Goal: Communication & Community: Participate in discussion

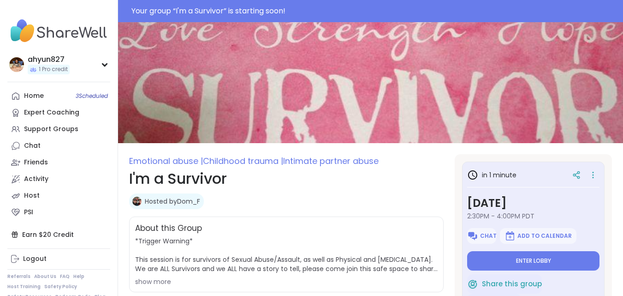
click at [510, 262] on button "Enter lobby" at bounding box center [533, 260] width 132 height 19
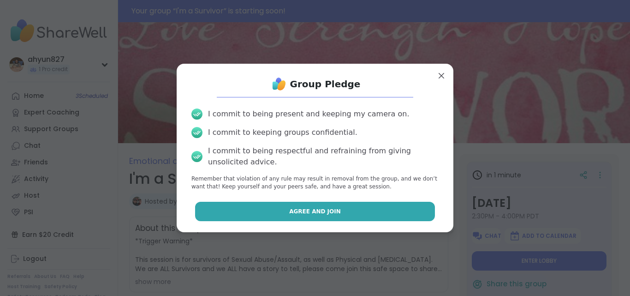
click at [369, 208] on button "Agree and Join" at bounding box center [315, 211] width 240 height 19
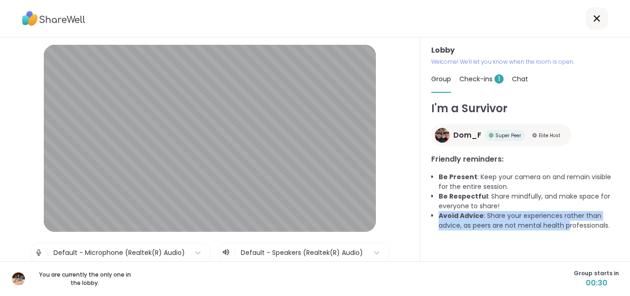
drag, startPoint x: 557, startPoint y: 203, endPoint x: 563, endPoint y: 233, distance: 31.1
click at [563, 233] on div "I'm a Survivor Dom_F Super Peer Elite Host Friendly reminders: Be Present : Kee…" at bounding box center [525, 176] width 188 height 153
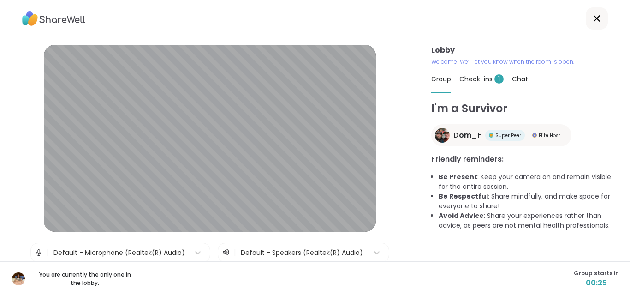
click at [483, 77] on span "Check-ins 1" at bounding box center [481, 78] width 44 height 9
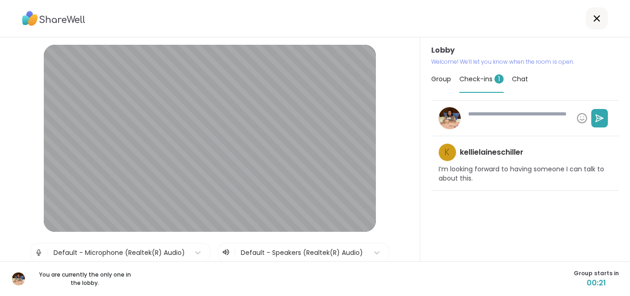
click at [493, 170] on p "I’m looking forward to having someone I can talk to about this." at bounding box center [525, 174] width 173 height 18
click at [442, 76] on span "Group" at bounding box center [441, 78] width 20 height 9
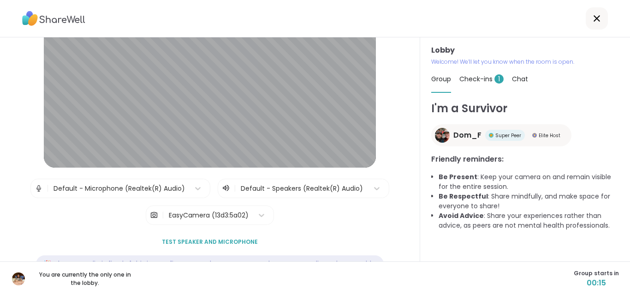
scroll to position [94, 0]
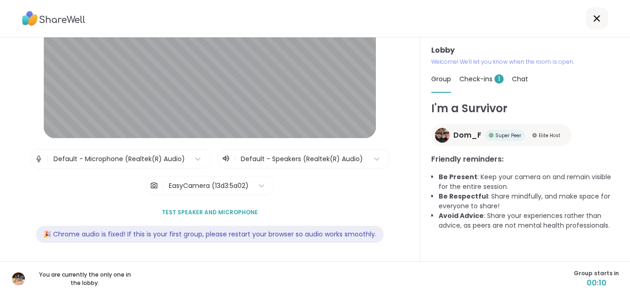
click at [304, 242] on div "🎉 Chrome audio is fixed! If this is your first group, please restart your brows…" at bounding box center [210, 234] width 348 height 17
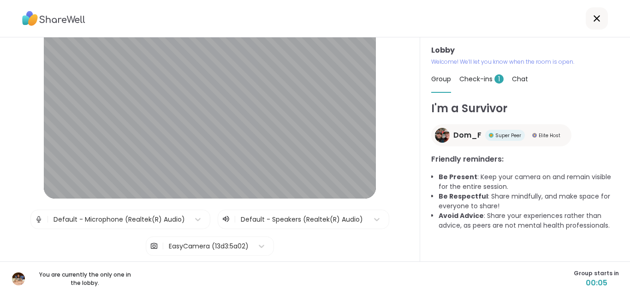
scroll to position [0, 0]
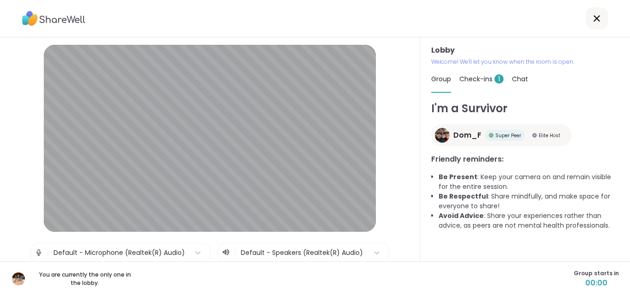
click at [471, 82] on span "Check-ins 1" at bounding box center [481, 78] width 44 height 9
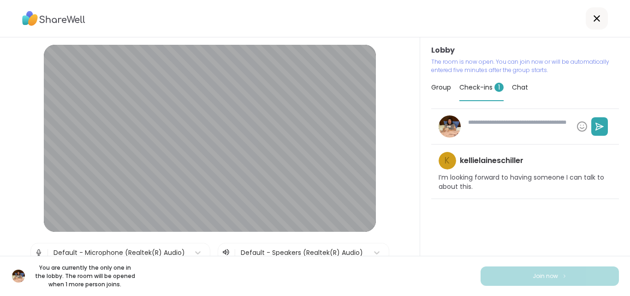
click at [468, 245] on div "k kellielaineschiller I’m looking forward to having someone I can talk to about…" at bounding box center [525, 184] width 188 height 153
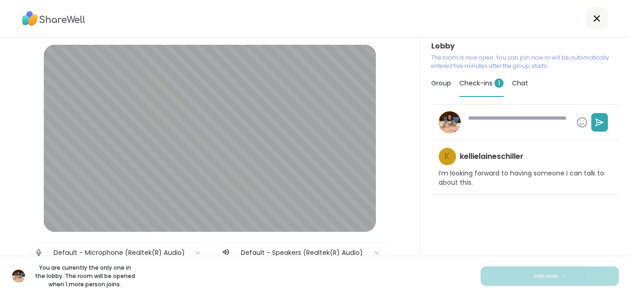
scroll to position [6, 0]
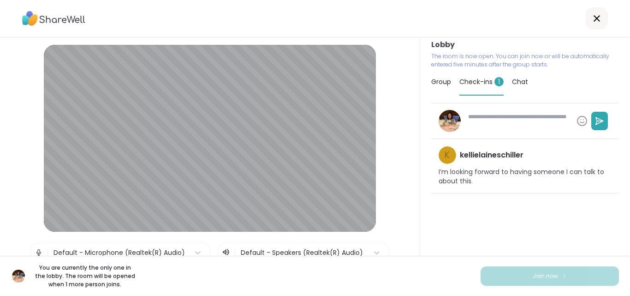
type textarea "*"
click at [594, 24] on icon at bounding box center [596, 18] width 11 height 11
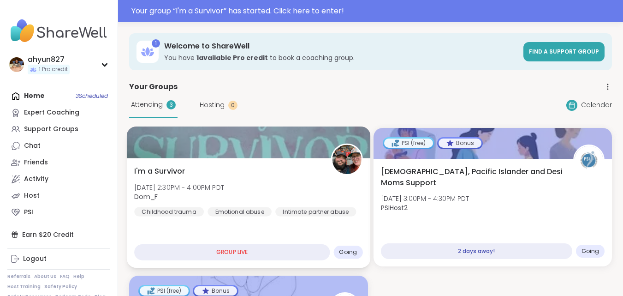
click at [264, 206] on div "I'm a Survivor [DATE] 2:30PM - 4:00PM PDT Dom_F Childhood trauma Emotional abus…" at bounding box center [248, 191] width 228 height 51
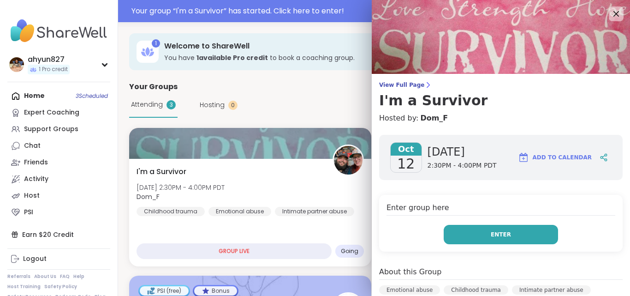
click at [515, 235] on button "Enter" at bounding box center [501, 234] width 114 height 19
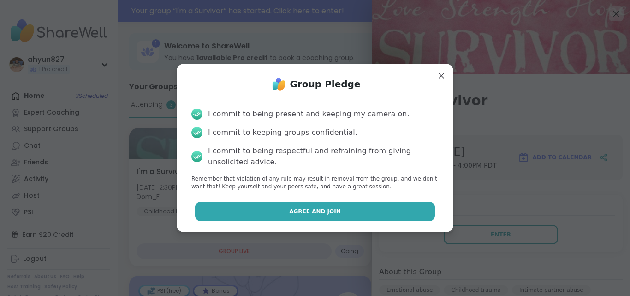
click at [402, 211] on button "Agree and Join" at bounding box center [315, 211] width 240 height 19
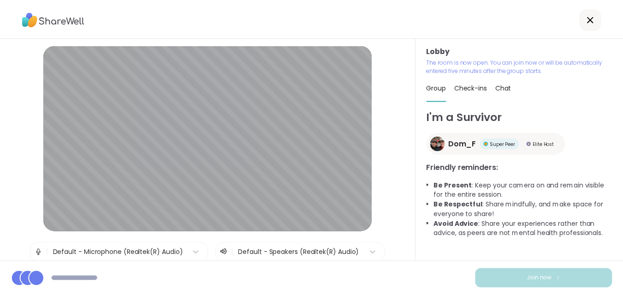
scroll to position [94, 0]
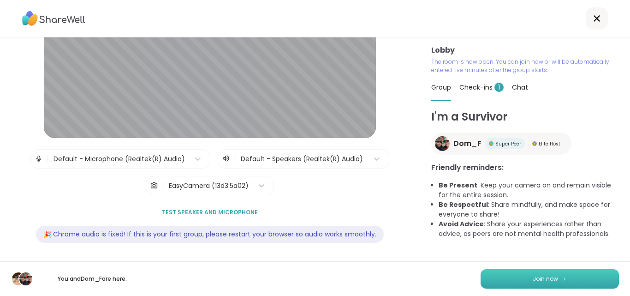
click at [513, 279] on button "Join now" at bounding box center [550, 278] width 138 height 19
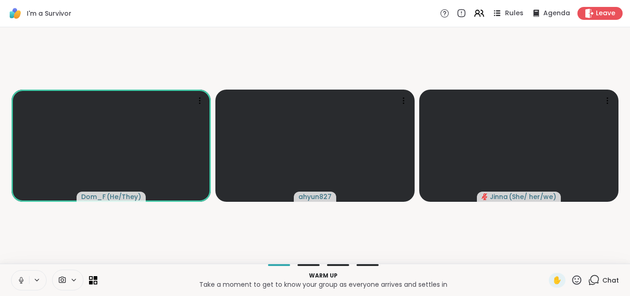
click at [506, 12] on span "Rules" at bounding box center [514, 14] width 19 height 10
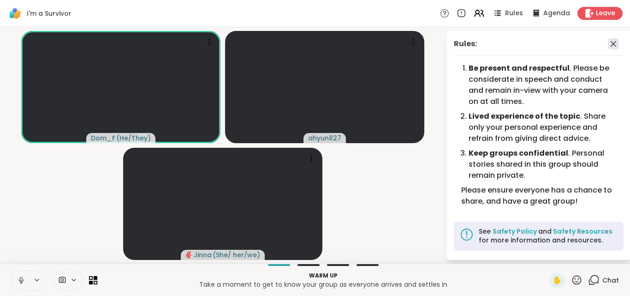
click at [612, 45] on icon at bounding box center [614, 44] width 6 height 6
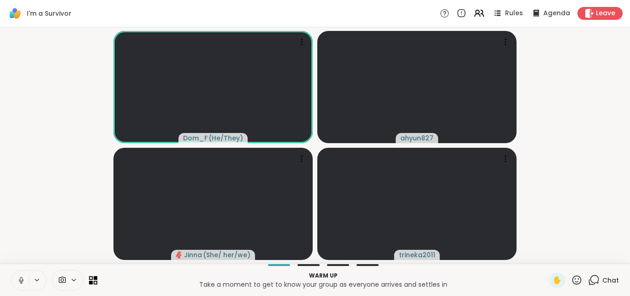
click at [566, 189] on video-player-container "Dom_F ( He/They ) ahyun827 [PERSON_NAME] ( She/ her/we ) trineka2011" at bounding box center [315, 145] width 619 height 229
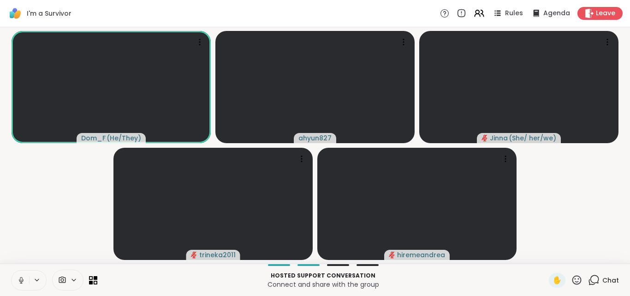
click at [72, 279] on icon at bounding box center [74, 280] width 4 height 2
click at [94, 280] on icon at bounding box center [96, 277] width 4 height 4
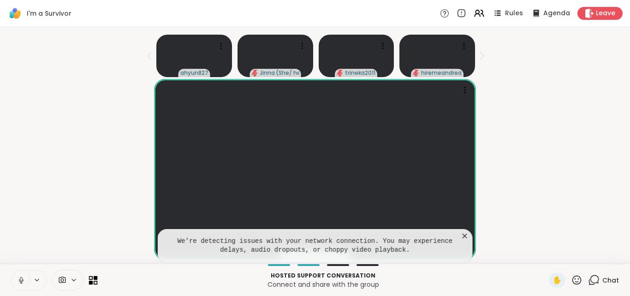
click at [94, 280] on icon at bounding box center [96, 277] width 4 height 4
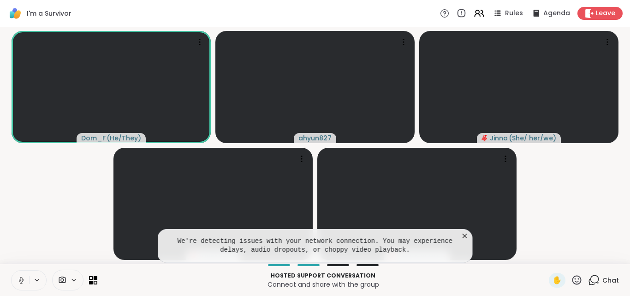
click at [69, 212] on video-player-container "Dom_F ( He/They ) ahyun827 [PERSON_NAME] ( She/ her/we ) trineka2011 hiremeandr…" at bounding box center [315, 145] width 619 height 229
click at [467, 235] on icon at bounding box center [464, 235] width 9 height 9
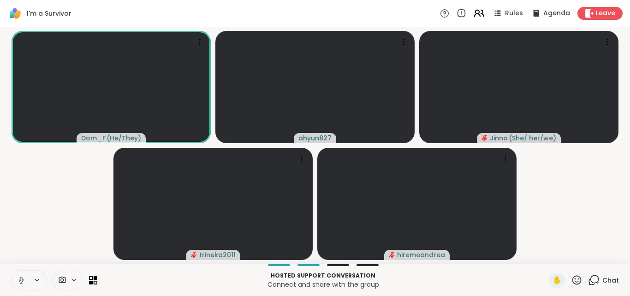
click at [481, 10] on icon at bounding box center [482, 13] width 3 height 6
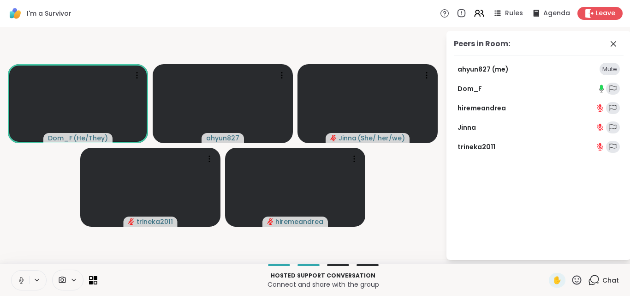
click at [603, 68] on div "Mute" at bounding box center [610, 69] width 20 height 13
click at [505, 9] on span "Rules" at bounding box center [514, 14] width 19 height 10
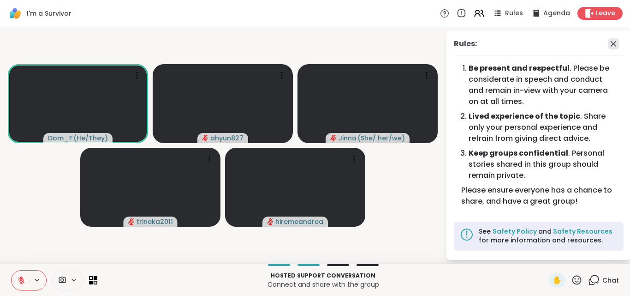
click at [613, 45] on icon at bounding box center [613, 43] width 11 height 11
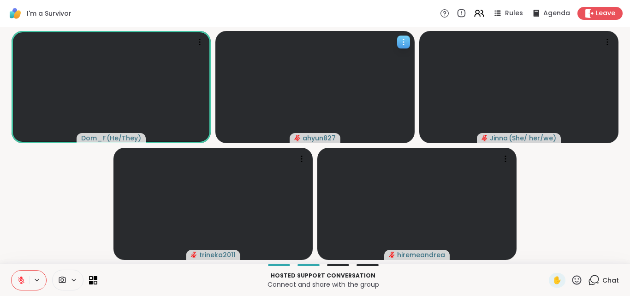
click at [402, 42] on icon at bounding box center [403, 41] width 9 height 9
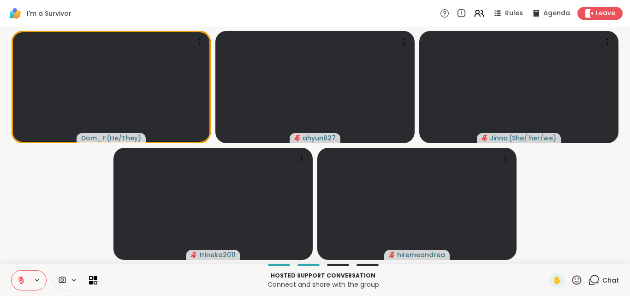
click at [383, 20] on div "I'm a Survivor Rules Agenda Leave" at bounding box center [315, 13] width 630 height 27
click at [24, 279] on icon at bounding box center [21, 280] width 8 height 8
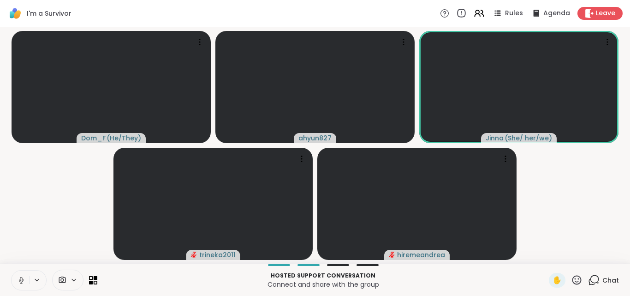
click at [459, 12] on icon at bounding box center [461, 13] width 10 height 10
click at [544, 15] on span "Agenda" at bounding box center [557, 14] width 28 height 10
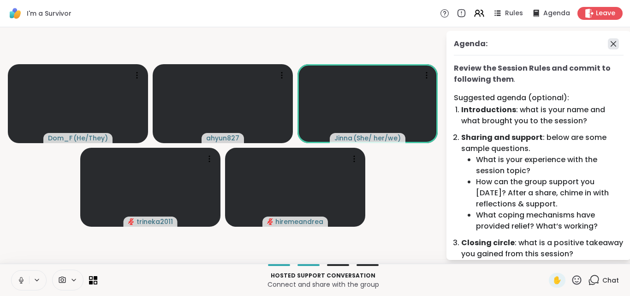
click at [612, 46] on icon at bounding box center [613, 43] width 11 height 11
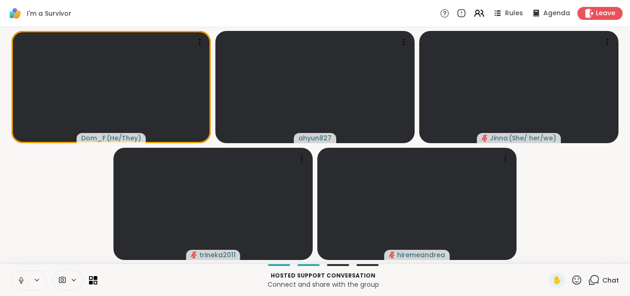
click at [37, 279] on icon at bounding box center [36, 280] width 7 height 8
click at [103, 204] on video-player-container "Dom_F ( He/They ) ahyun827 [PERSON_NAME] ( She/ her/we ) trineka2011 hiremeandr…" at bounding box center [315, 145] width 619 height 229
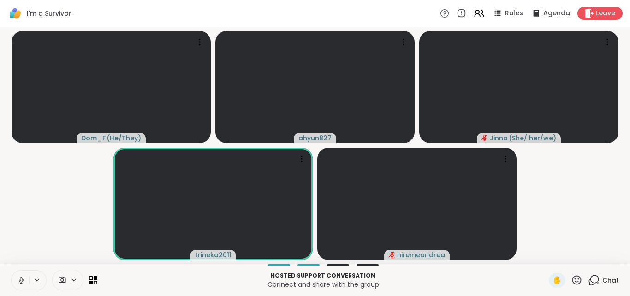
click at [572, 213] on video-player-container "Dom_F ( He/They ) ahyun827 [PERSON_NAME] ( She/ her/we ) trineka2011 hiremeandr…" at bounding box center [315, 145] width 619 height 229
click at [505, 11] on span "Rules" at bounding box center [514, 14] width 19 height 10
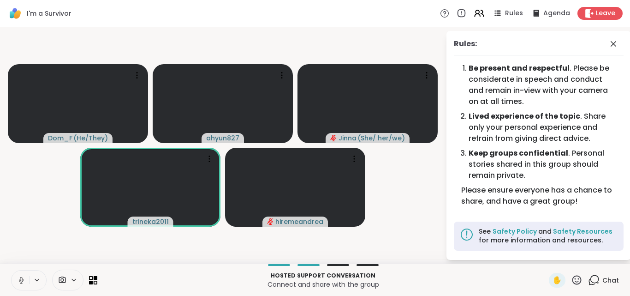
click at [525, 145] on ol "Be present and respectful . Please be considerate in speech and conduct and rem…" at bounding box center [538, 124] width 155 height 122
click at [512, 11] on span "Rules" at bounding box center [514, 14] width 19 height 10
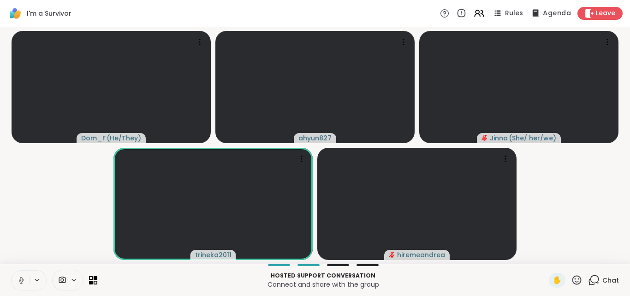
click at [543, 15] on span "Agenda" at bounding box center [557, 14] width 28 height 10
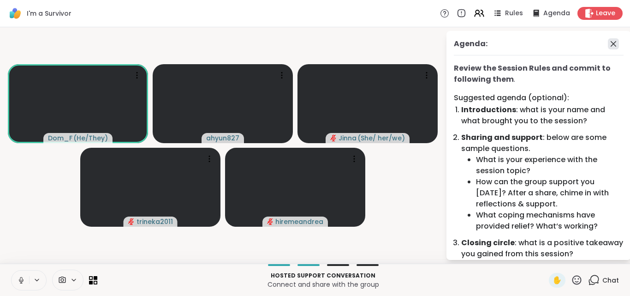
click at [611, 41] on icon at bounding box center [613, 43] width 11 height 11
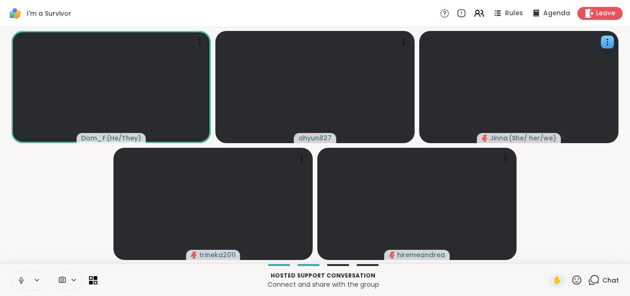
click at [610, 185] on video-player-container "Dom_F ( He/They ) ahyun827 [PERSON_NAME] ( She/ her/we ) trineka2011 hiremeandr…" at bounding box center [315, 145] width 619 height 229
click at [369, 280] on p "Connect and share with the group" at bounding box center [323, 284] width 441 height 9
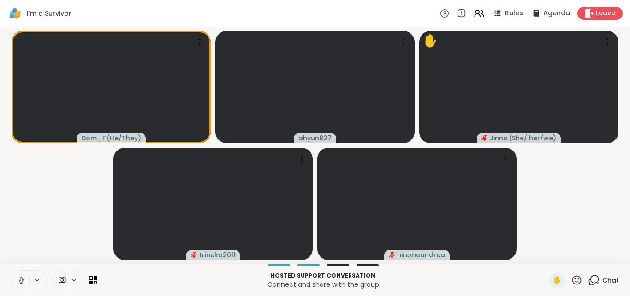
click at [581, 239] on video-player-container "Dom_F ( He/They ) ahyun827 ✋ [PERSON_NAME] ( She/ her/we ) trineka2011 hiremean…" at bounding box center [315, 145] width 619 height 229
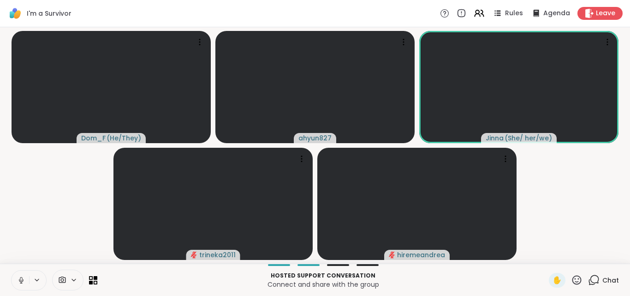
click at [480, 277] on p "Hosted support conversation" at bounding box center [323, 275] width 441 height 8
click at [340, 264] on div at bounding box center [338, 265] width 22 height 2
click at [358, 265] on div at bounding box center [368, 265] width 22 height 2
click at [553, 218] on video-player-container "Dom_F ( He/They ) ahyun827 [PERSON_NAME] ( She/ her/we ) trineka2011 hiremeandr…" at bounding box center [315, 145] width 619 height 229
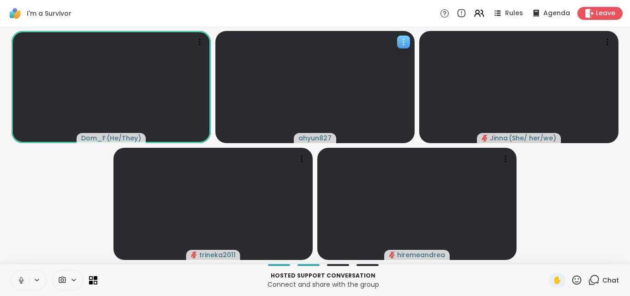
click at [405, 42] on icon at bounding box center [403, 41] width 9 height 9
click at [334, 24] on div "I'm a Survivor Rules Agenda Leave" at bounding box center [315, 13] width 630 height 27
click at [509, 18] on span "Rules" at bounding box center [514, 14] width 19 height 10
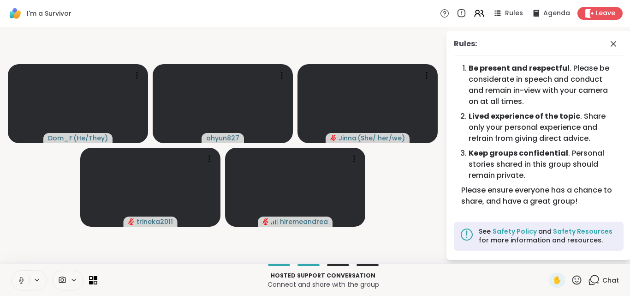
click at [453, 42] on div "Rules: Be present and respectful . Please be considerate in speech and conduct …" at bounding box center [539, 145] width 185 height 229
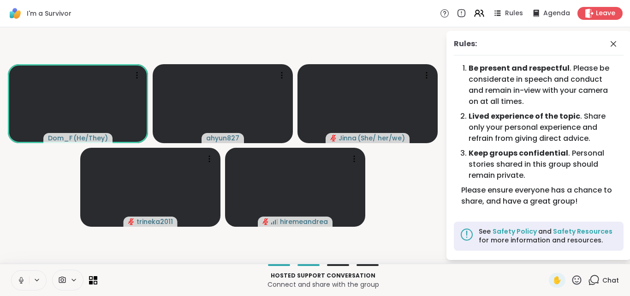
click at [506, 167] on li "Keep groups confidential . Personal stories shared in this group should remain …" at bounding box center [543, 164] width 148 height 33
click at [334, 280] on p "Connect and share with the group" at bounding box center [323, 284] width 441 height 9
click at [394, 185] on video-player-container "Dom_F ( He/They ) ahyun827 [PERSON_NAME] ( She/ her/we ) trineka2011 hiremeandr…" at bounding box center [223, 145] width 435 height 229
click at [474, 67] on b "Be present and respectful" at bounding box center [519, 68] width 101 height 11
click at [465, 43] on div "Rules:" at bounding box center [465, 43] width 23 height 11
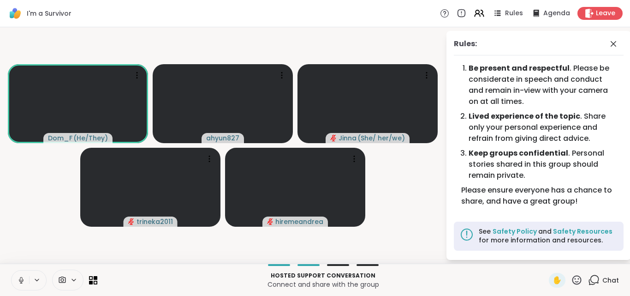
click at [521, 131] on li "Lived experience of the topic . Share only your personal experience and refrain…" at bounding box center [543, 127] width 148 height 33
click at [566, 161] on li "Keep groups confidential . Personal stories shared in this group should remain …" at bounding box center [543, 164] width 148 height 33
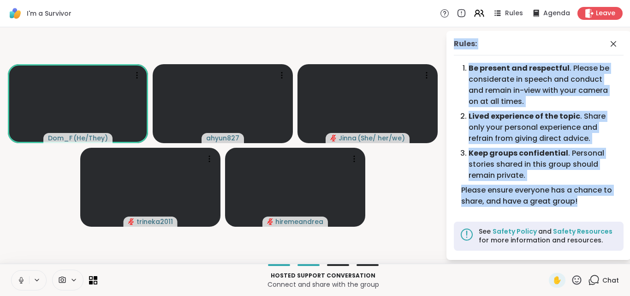
drag, startPoint x: 449, startPoint y: 41, endPoint x: 589, endPoint y: 208, distance: 217.4
click at [589, 208] on div "Rules: Be present and respectful . Please be considerate in speech and conduct …" at bounding box center [539, 145] width 185 height 229
click at [589, 208] on div "Be present and respectful . Please be considerate in speech and conduct and rem…" at bounding box center [539, 138] width 170 height 151
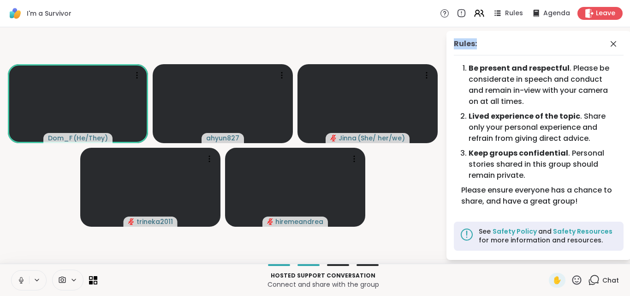
drag, startPoint x: 449, startPoint y: 42, endPoint x: 484, endPoint y: 44, distance: 34.7
click at [484, 44] on div "Rules: Be present and respectful . Please be considerate in speech and conduct …" at bounding box center [539, 145] width 185 height 229
click at [459, 49] on div "Rules:" at bounding box center [465, 43] width 23 height 11
click at [459, 45] on div "Rules:" at bounding box center [465, 43] width 23 height 11
click at [562, 111] on b "Lived experience of the topic" at bounding box center [525, 116] width 112 height 11
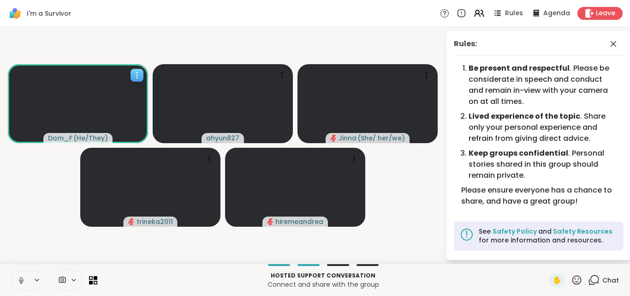
click at [138, 79] on icon at bounding box center [136, 75] width 9 height 9
click at [314, 32] on video-player-container "Dom_F ( He/They ) ahyun827 [PERSON_NAME] ( She/ her/we ) trineka2011 hiremeandr…" at bounding box center [223, 145] width 435 height 229
click at [360, 154] on div at bounding box center [354, 158] width 13 height 13
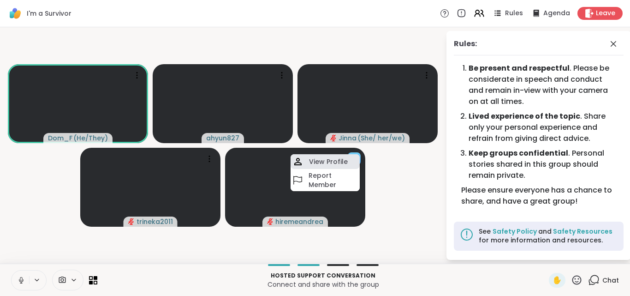
click at [355, 160] on div "View Profile" at bounding box center [325, 161] width 69 height 15
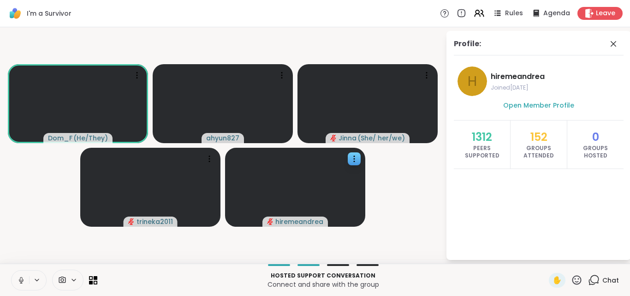
click at [588, 144] on span "Groups Hosted" at bounding box center [596, 151] width 38 height 15
click at [139, 72] on icon at bounding box center [136, 75] width 9 height 9
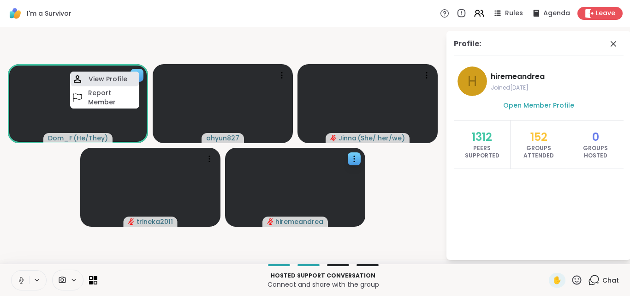
click at [137, 77] on div "View Profile" at bounding box center [104, 79] width 69 height 15
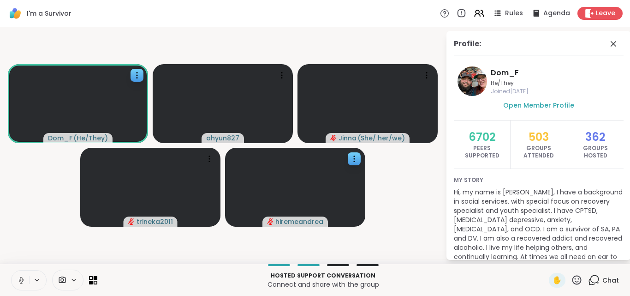
click at [596, 149] on span "Groups Hosted" at bounding box center [596, 151] width 38 height 15
click at [608, 45] on icon at bounding box center [613, 43] width 11 height 11
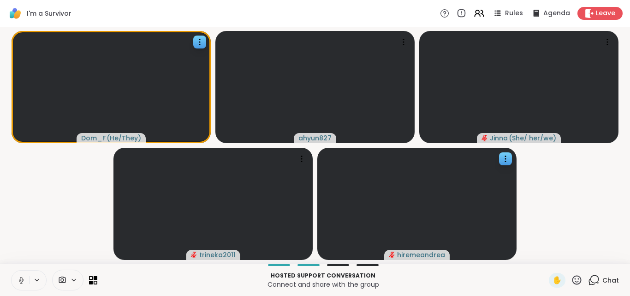
click at [572, 238] on video-player-container "Dom_F ( He/They ) ahyun827 [PERSON_NAME] ( She/ her/we ) trineka2011 hiremeandr…" at bounding box center [315, 145] width 619 height 229
click at [572, 278] on icon at bounding box center [577, 280] width 12 height 12
click at [595, 186] on video-player-container "Dom_F ( He/They ) ahyun827 [PERSON_NAME] ( She/ her/we ) trineka2011 hiremeandr…" at bounding box center [315, 145] width 619 height 229
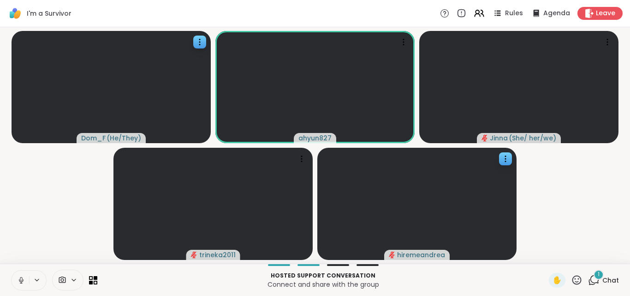
click at [620, 212] on video-player-container "Dom_F ( He/They ) ahyun827 [PERSON_NAME] ( She/ her/we ) trineka2011 hiremeandr…" at bounding box center [315, 145] width 619 height 229
click at [613, 191] on video-player-container "Dom_F ( He/They ) ahyun827 [PERSON_NAME] ( She/ her/we ) trineka2011 hiremeandr…" at bounding box center [315, 145] width 619 height 229
click at [580, 238] on video-player-container "Dom_F ( He/They ) ahyun827 [PERSON_NAME] ( She/ her/we ) trineka2011 hiremeandr…" at bounding box center [315, 145] width 619 height 229
click at [571, 193] on video-player-container "Dom_F ( He/They ) ahyun827 [PERSON_NAME] ( She/ her/we ) trineka2011 hiremeandr…" at bounding box center [315, 145] width 619 height 229
click at [591, 208] on video-player-container "Dom_F ( He/They ) ahyun827 [PERSON_NAME] ( She/ her/we ) trineka2011 hiremeandr…" at bounding box center [315, 145] width 619 height 229
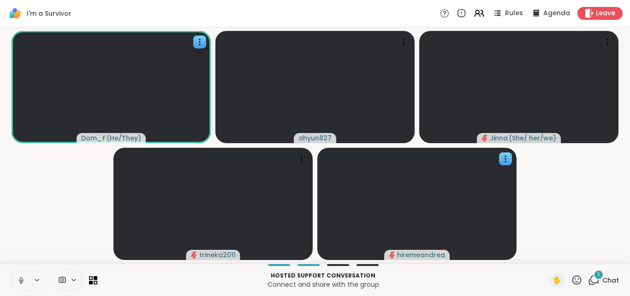
click at [545, 250] on video-player-container "Dom_F ( He/They ) ahyun827 [PERSON_NAME] ( She/ her/we ) trineka2011 hiremeandr…" at bounding box center [315, 145] width 619 height 229
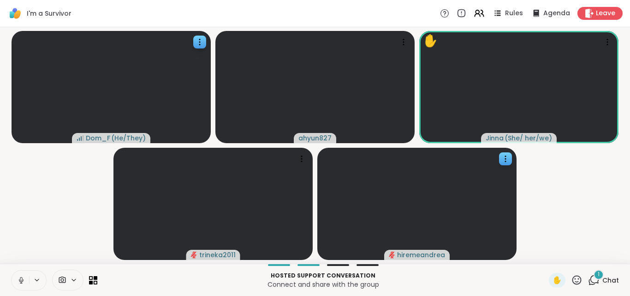
click at [588, 280] on icon at bounding box center [594, 280] width 12 height 12
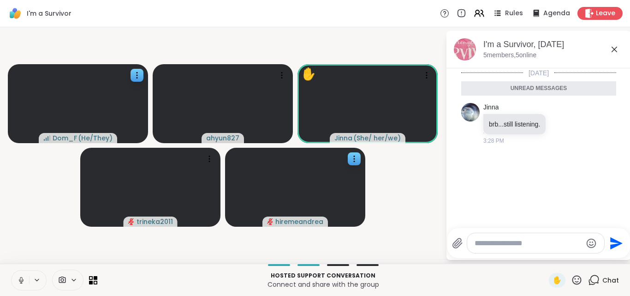
click at [616, 48] on icon at bounding box center [615, 50] width 6 height 6
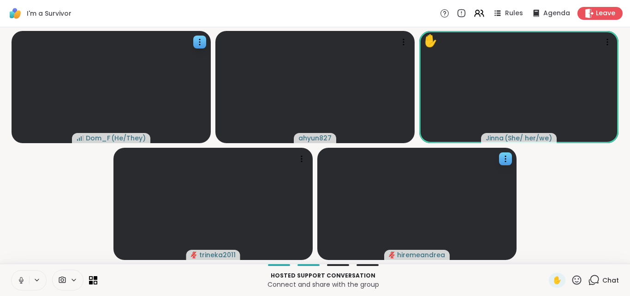
click at [611, 173] on video-player-container "Dom_F ( He/They ) ahyun827 ✋ [PERSON_NAME] ( She/ her/we ) trineka2011 hiremean…" at bounding box center [315, 145] width 619 height 229
click at [610, 173] on video-player-container "Dom_F ( He/They ) ahyun827 ✋ [PERSON_NAME] ( She/ her/we ) trineka2011 hiremean…" at bounding box center [315, 145] width 619 height 229
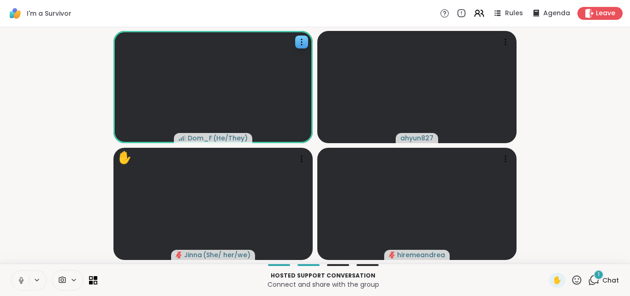
click at [604, 274] on div "1 Chat" at bounding box center [603, 280] width 31 height 15
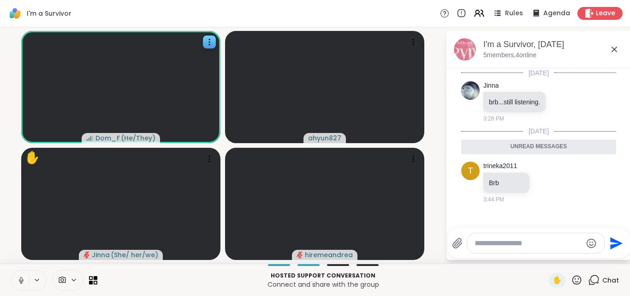
click at [615, 47] on icon at bounding box center [614, 49] width 11 height 11
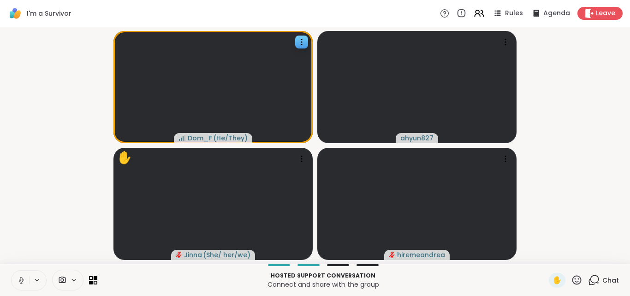
click at [604, 218] on video-player-container "Dom_F ( He/They ) ahyun827 ✋ [PERSON_NAME] ( She/ her/we ) hiremeandrea" at bounding box center [315, 145] width 619 height 229
click at [549, 246] on video-player-container "Dom_F ( He/They ) ahyun827 ✋ [PERSON_NAME] ( She/ her/we ) hiremeandrea" at bounding box center [315, 145] width 619 height 229
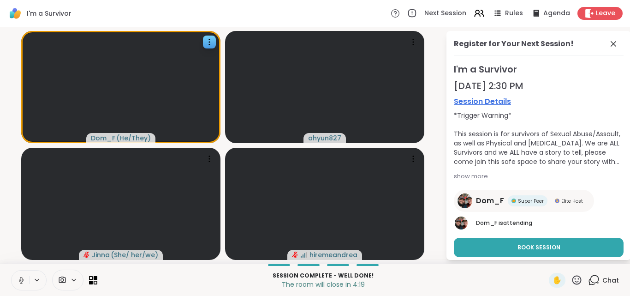
click at [471, 280] on p "The room will close in 4:19" at bounding box center [323, 284] width 441 height 9
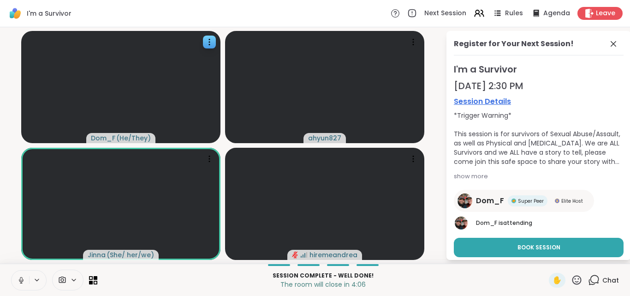
click at [474, 180] on div "show more" at bounding box center [539, 176] width 170 height 9
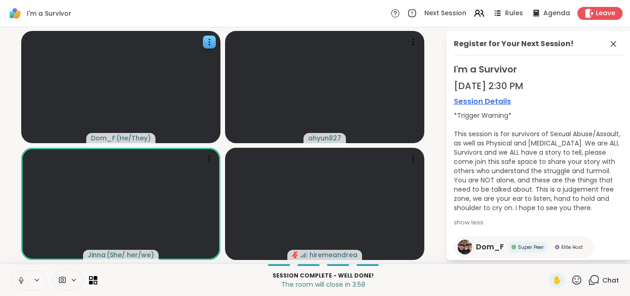
click at [524, 210] on div "*Trigger Warning* This session is for survivors of Sexual Abuse/Assault, as wel…" at bounding box center [539, 161] width 170 height 101
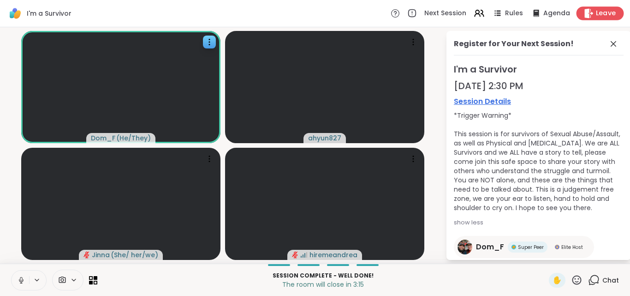
click at [588, 12] on div "Leave" at bounding box center [601, 12] width 48 height 13
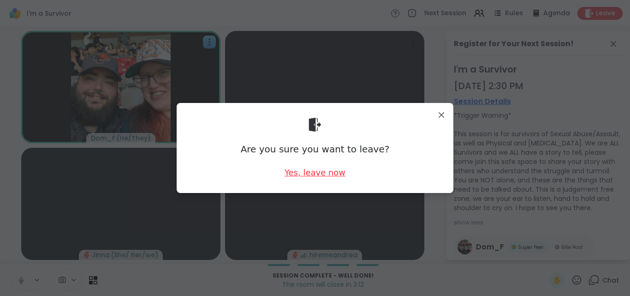
click at [319, 173] on div "Yes, leave now" at bounding box center [315, 173] width 61 height 12
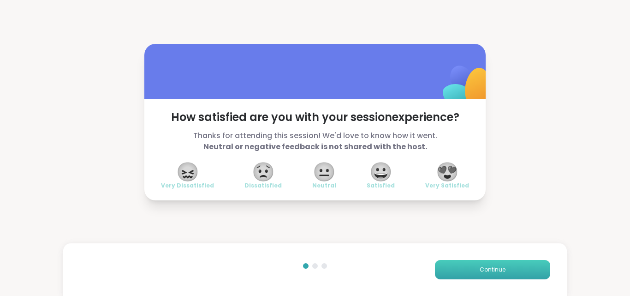
click at [485, 268] on span "Continue" at bounding box center [493, 269] width 26 height 8
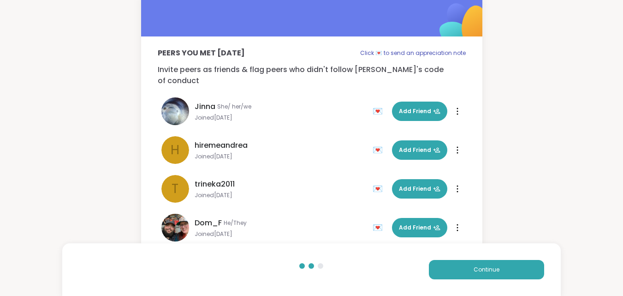
scroll to position [18, 0]
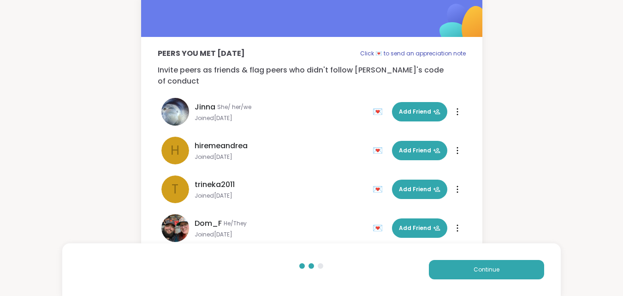
click at [556, 239] on div "Peers you met [DATE] Click 💌 to send an appreciation note Invite peers as frien…" at bounding box center [311, 124] width 623 height 284
click at [319, 191] on div "t trineka2011 Joined [DATE] 💌 Add Friend" at bounding box center [264, 189] width 206 height 28
click at [504, 271] on button "Continue" at bounding box center [486, 269] width 115 height 19
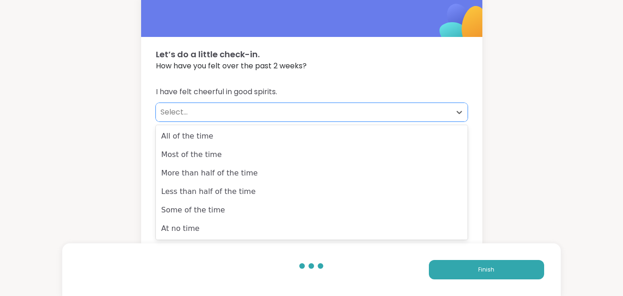
click at [208, 108] on div "Select..." at bounding box center [304, 112] width 286 height 11
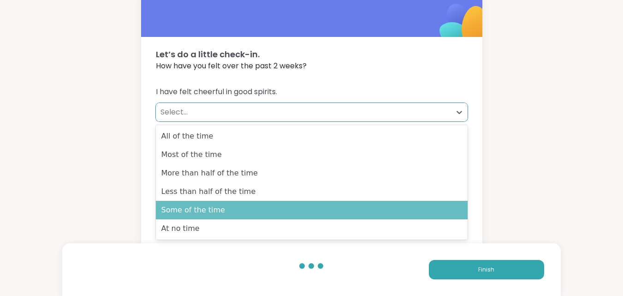
click at [199, 205] on div "Some of the time" at bounding box center [312, 210] width 312 height 18
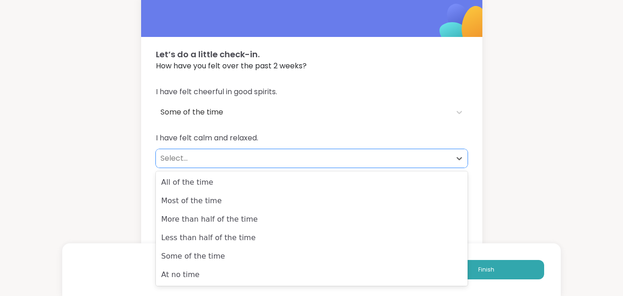
click at [221, 151] on div "Select..." at bounding box center [303, 158] width 295 height 18
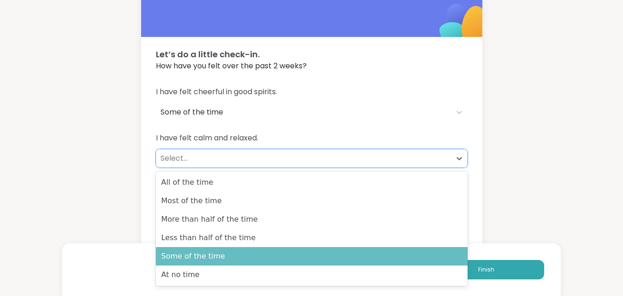
click at [184, 257] on div "Some of the time" at bounding box center [312, 256] width 312 height 18
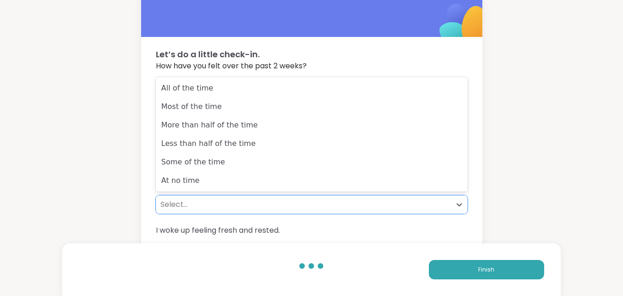
click at [213, 208] on div "Select..." at bounding box center [304, 204] width 286 height 11
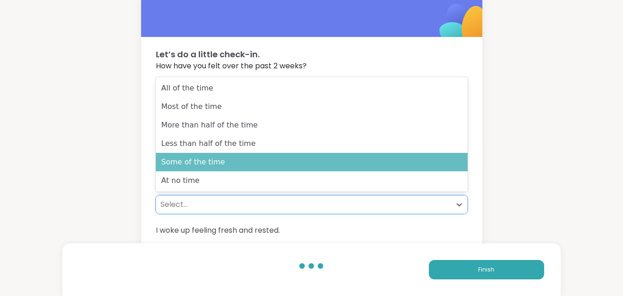
click at [221, 165] on div "Some of the time" at bounding box center [312, 162] width 312 height 18
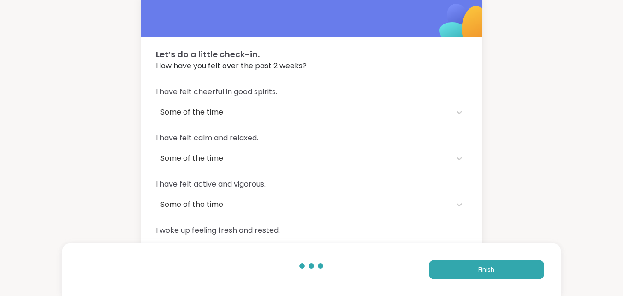
click at [221, 228] on span "I woke up feeling fresh and rested." at bounding box center [312, 230] width 312 height 11
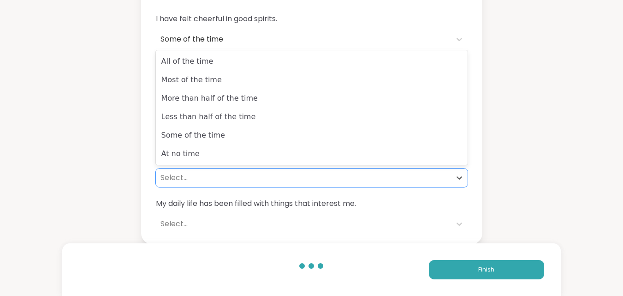
click at [311, 171] on div "Select..." at bounding box center [303, 177] width 295 height 18
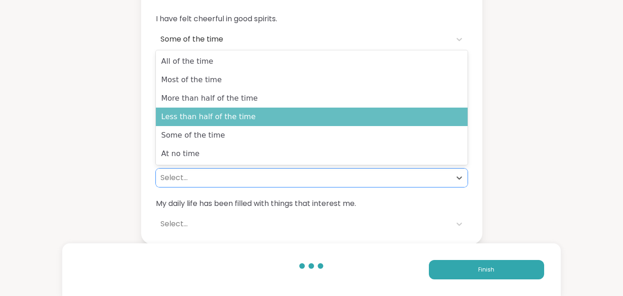
click at [315, 120] on div "Less than half of the time" at bounding box center [312, 116] width 312 height 18
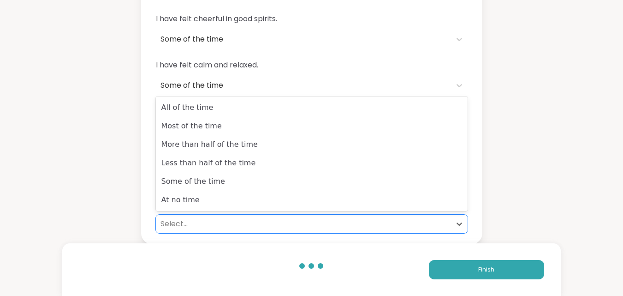
click at [254, 227] on div "Select..." at bounding box center [304, 223] width 286 height 11
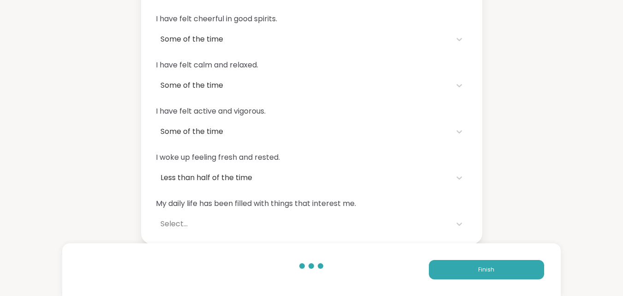
click at [123, 199] on div "Let’s do a little check-in. How have you felt over the past 2 weeks? I have fel…" at bounding box center [311, 76] width 623 height 335
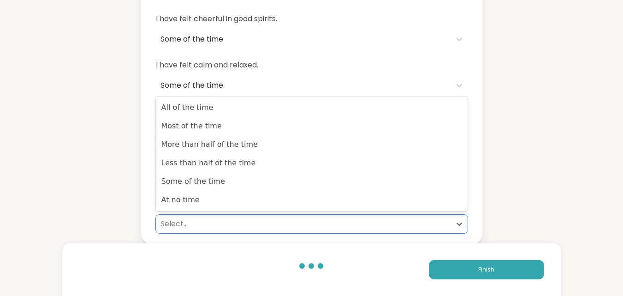
click at [196, 223] on div "Select..." at bounding box center [304, 223] width 286 height 11
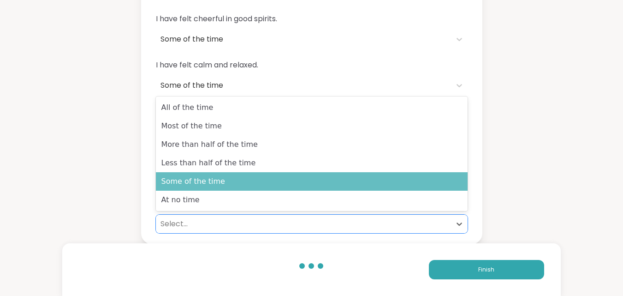
click at [222, 183] on div "Some of the time" at bounding box center [312, 181] width 312 height 18
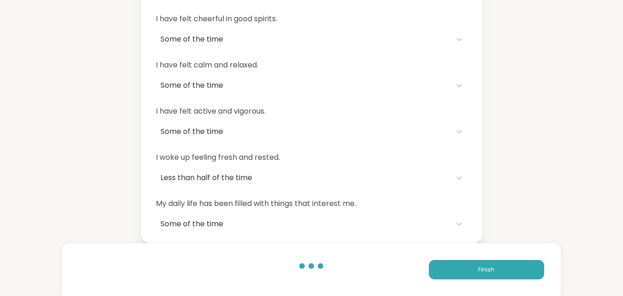
drag, startPoint x: 602, startPoint y: 217, endPoint x: 608, endPoint y: 230, distance: 13.8
click at [608, 230] on div "Let’s do a little check-in. How have you felt over the past 2 weeks? I have fel…" at bounding box center [311, 76] width 623 height 335
click at [515, 263] on button "Finish" at bounding box center [486, 269] width 115 height 19
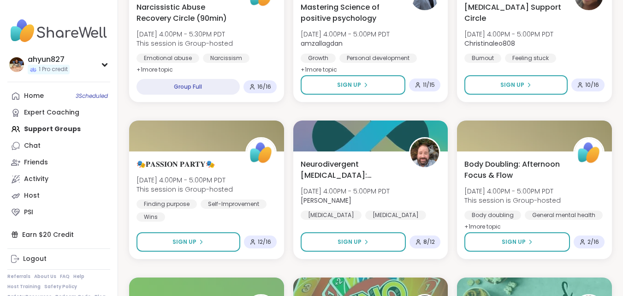
scroll to position [775, 0]
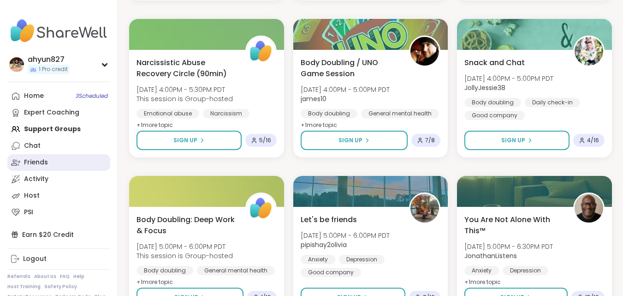
click at [39, 161] on div "Friends" at bounding box center [36, 162] width 24 height 9
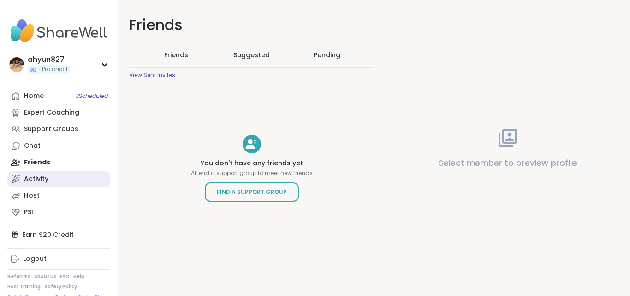
click at [41, 176] on div "Activity" at bounding box center [36, 178] width 24 height 9
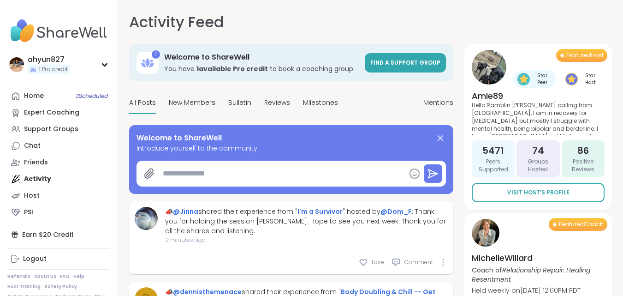
type textarea "*"
click at [607, 122] on div "Featured Host Star Peer Star Host Amie89 Hello Ramblin [PERSON_NAME] calling fr…" at bounding box center [539, 126] width 148 height 165
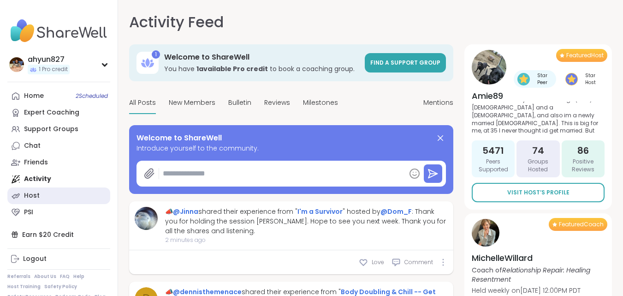
click at [18, 197] on icon at bounding box center [15, 195] width 9 height 9
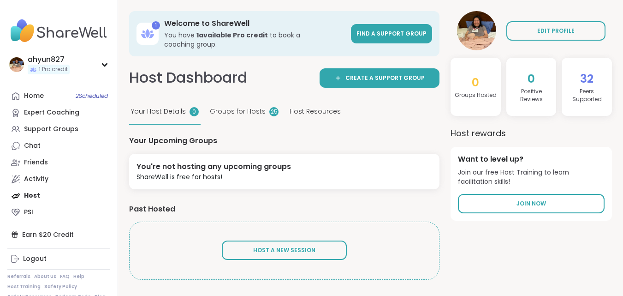
click at [589, 78] on span "32" at bounding box center [586, 79] width 13 height 16
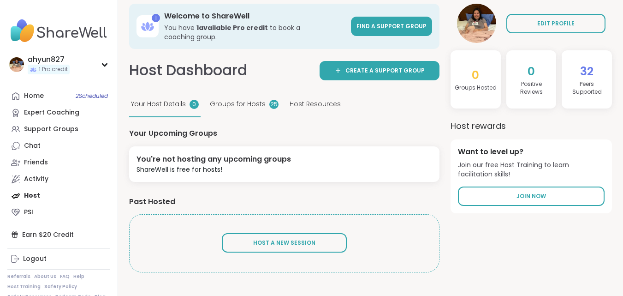
scroll to position [9, 0]
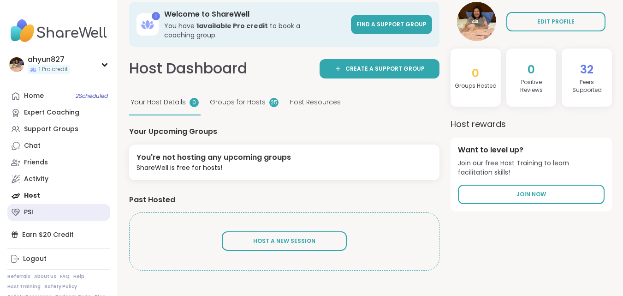
click at [54, 208] on link "PSI" at bounding box center [58, 212] width 103 height 17
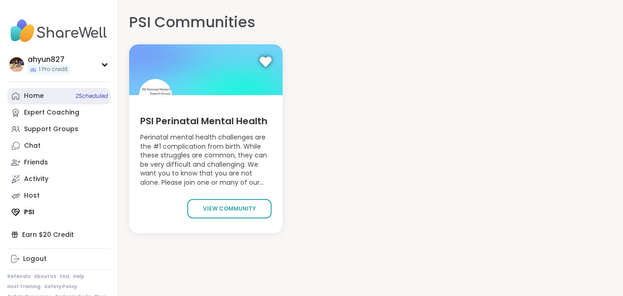
click at [66, 97] on link "Home 2 Scheduled" at bounding box center [58, 96] width 103 height 17
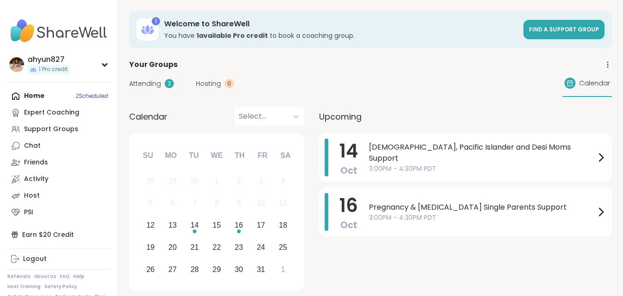
click at [167, 82] on div "2" at bounding box center [169, 83] width 9 height 9
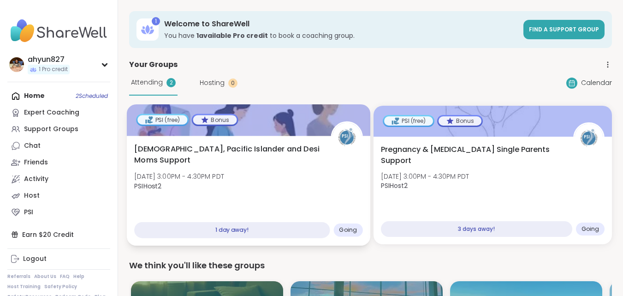
click at [253, 166] on div "[DEMOGRAPHIC_DATA], Pacific Islander and Desi Moms Support [DATE] 3:00PM - 4:30…" at bounding box center [248, 169] width 228 height 53
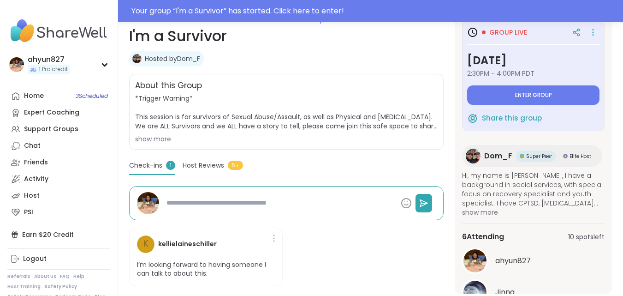
scroll to position [166, 0]
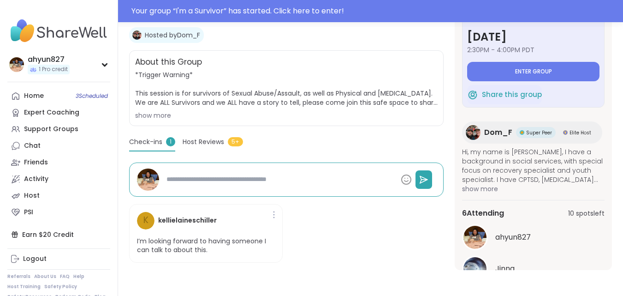
click at [148, 138] on span "Check-ins" at bounding box center [145, 142] width 33 height 10
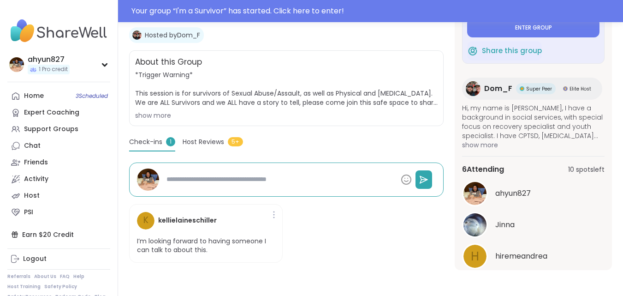
scroll to position [76, 0]
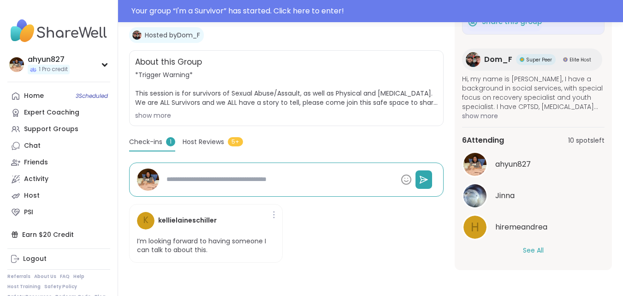
click at [531, 247] on button "See All" at bounding box center [533, 250] width 21 height 10
type textarea "*"
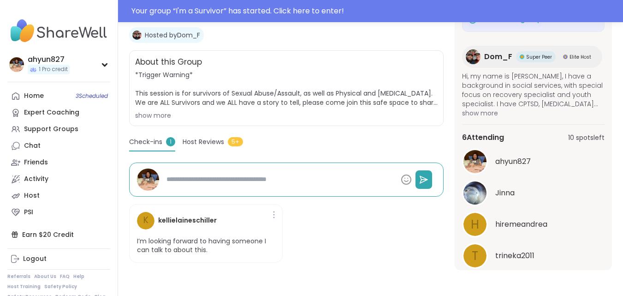
scroll to position [170, 0]
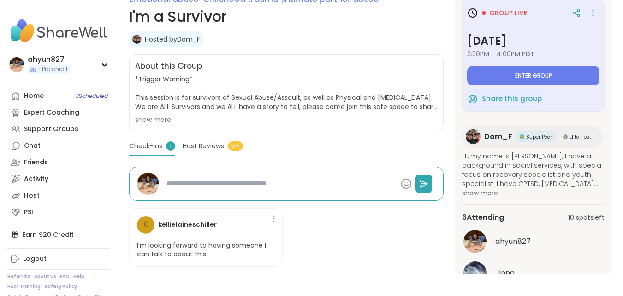
scroll to position [144, 0]
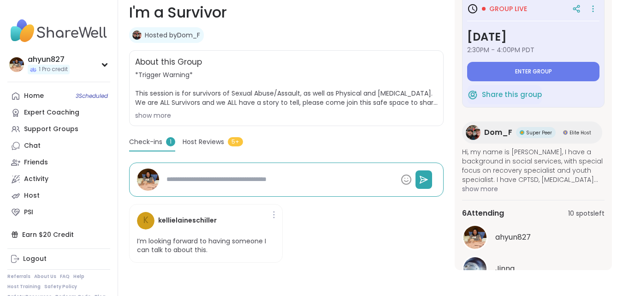
click at [531, 184] on span "Hi, my name is [PERSON_NAME], I have a background in social services, with spec…" at bounding box center [533, 165] width 143 height 37
